Goal: Complete application form: Complete application form

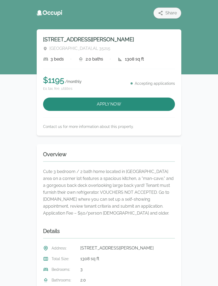
click at [165, 102] on button "Apply Now" at bounding box center [109, 103] width 132 height 13
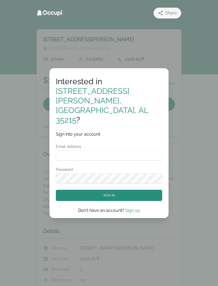
click at [136, 150] on input "Email Address" at bounding box center [109, 155] width 107 height 10
type input "**********"
click at [148, 190] on button "Sign in" at bounding box center [109, 195] width 107 height 11
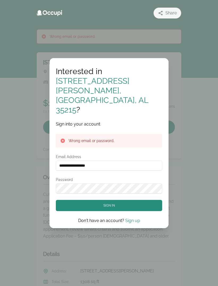
click at [150, 200] on button "Sign in" at bounding box center [109, 205] width 107 height 11
click at [129, 218] on link "Sign up" at bounding box center [132, 220] width 15 height 5
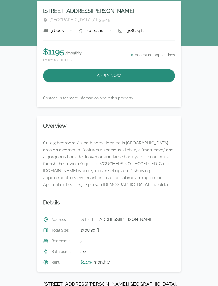
scroll to position [25, 0]
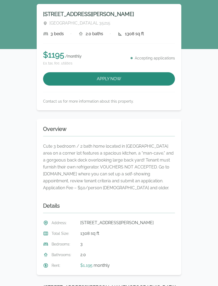
click at [155, 80] on button "Apply Now" at bounding box center [109, 78] width 132 height 13
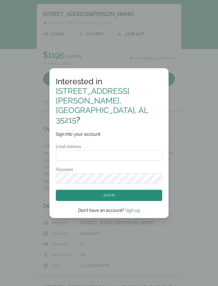
click at [121, 190] on button "Sign in" at bounding box center [109, 195] width 107 height 11
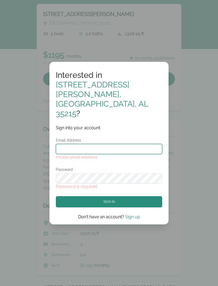
click at [140, 144] on input "Email Address" at bounding box center [109, 149] width 107 height 10
type input "**********"
click at [71, 196] on button "Sign in" at bounding box center [109, 201] width 107 height 11
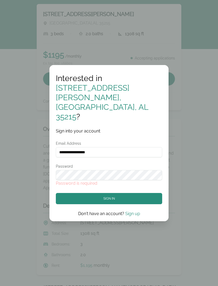
click at [71, 193] on button "Sign in" at bounding box center [109, 198] width 107 height 11
click at [68, 180] on div "Password is required" at bounding box center [109, 183] width 107 height 6
click at [81, 193] on button "Sign in" at bounding box center [109, 198] width 107 height 11
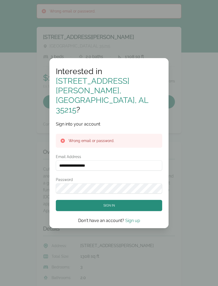
click at [130, 218] on link "Sign up" at bounding box center [132, 220] width 15 height 5
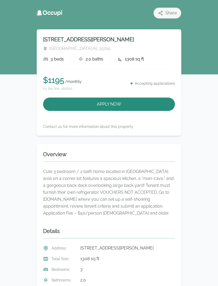
click at [123, 103] on button "Apply Now" at bounding box center [109, 103] width 132 height 13
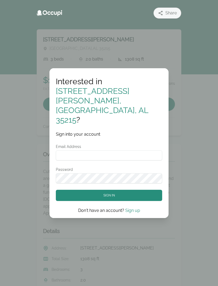
click at [86, 150] on input "Email Address" at bounding box center [109, 155] width 107 height 10
type input "*******"
